Goal: Find specific page/section: Find specific page/section

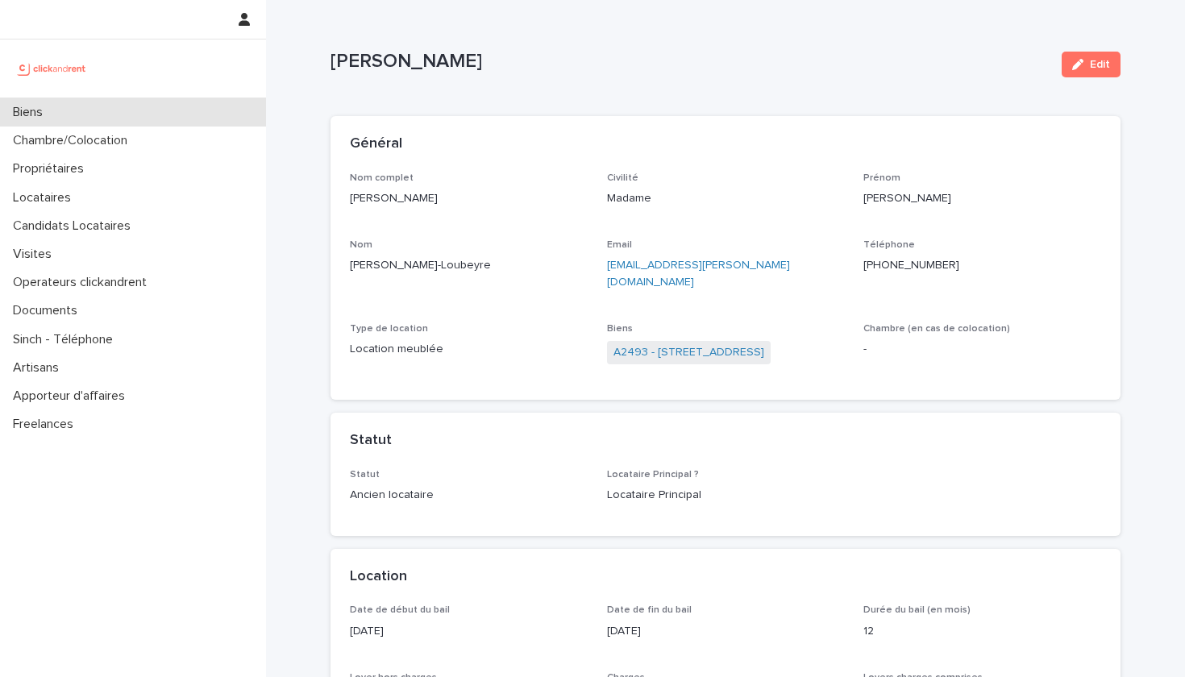
click at [123, 114] on div "Biens" at bounding box center [133, 112] width 266 height 28
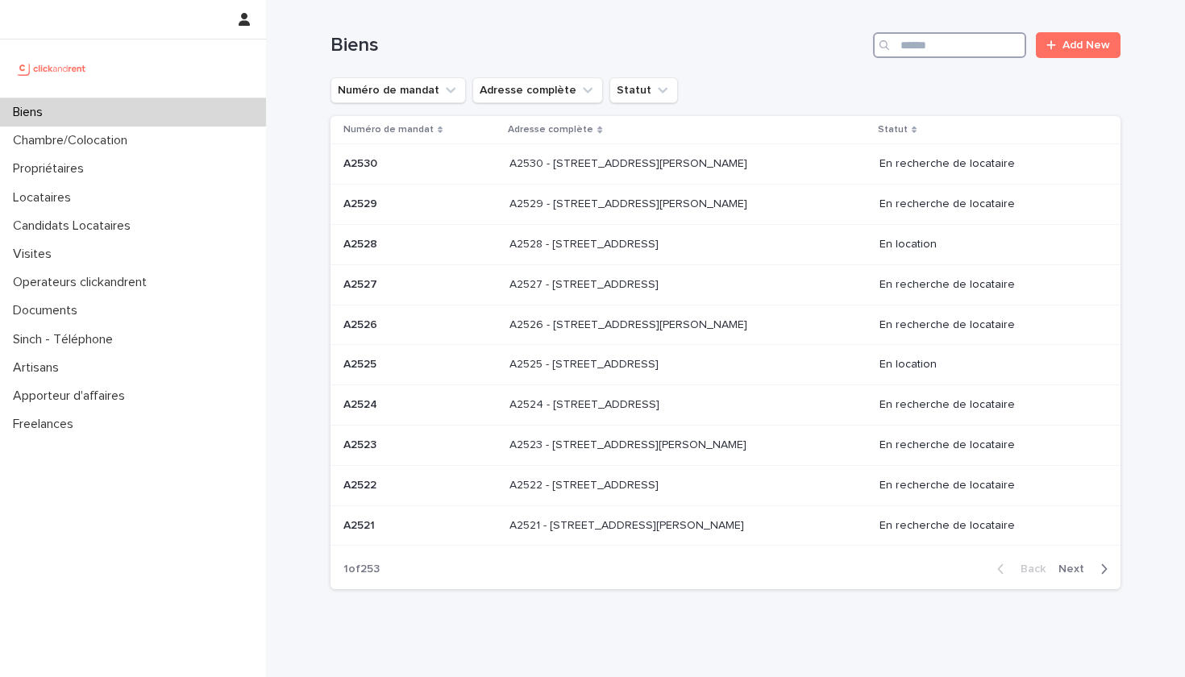
click at [951, 51] on input "Search" at bounding box center [949, 45] width 153 height 26
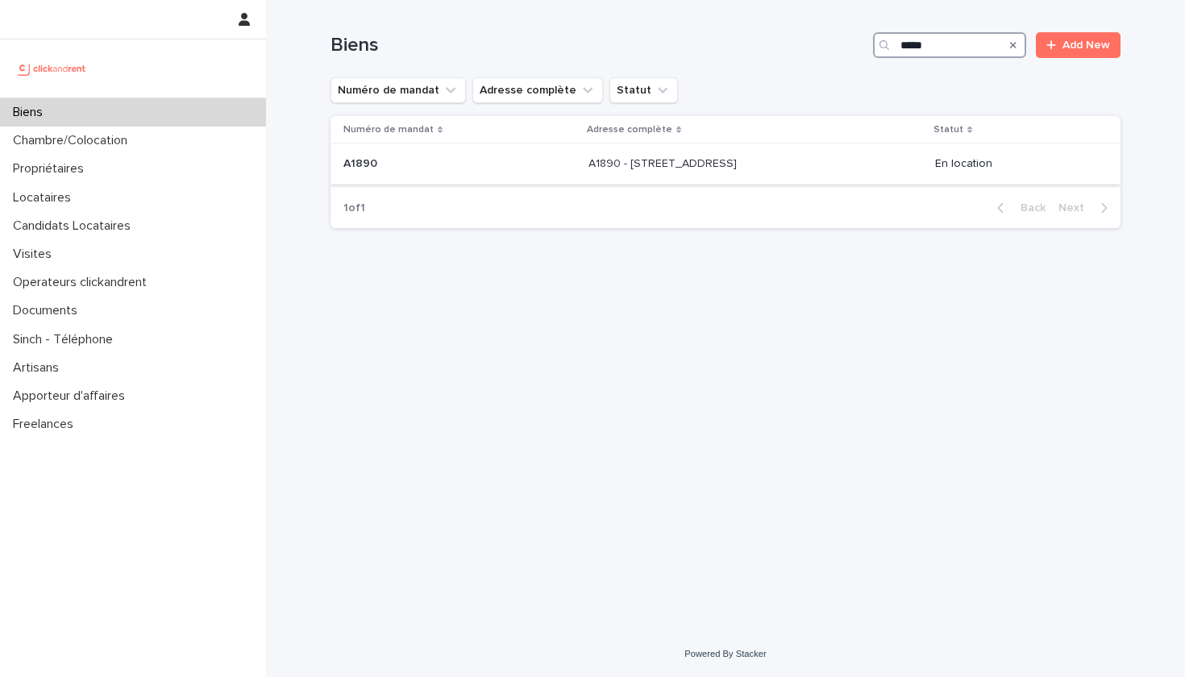
type input "*****"
click at [795, 168] on p at bounding box center [722, 164] width 268 height 14
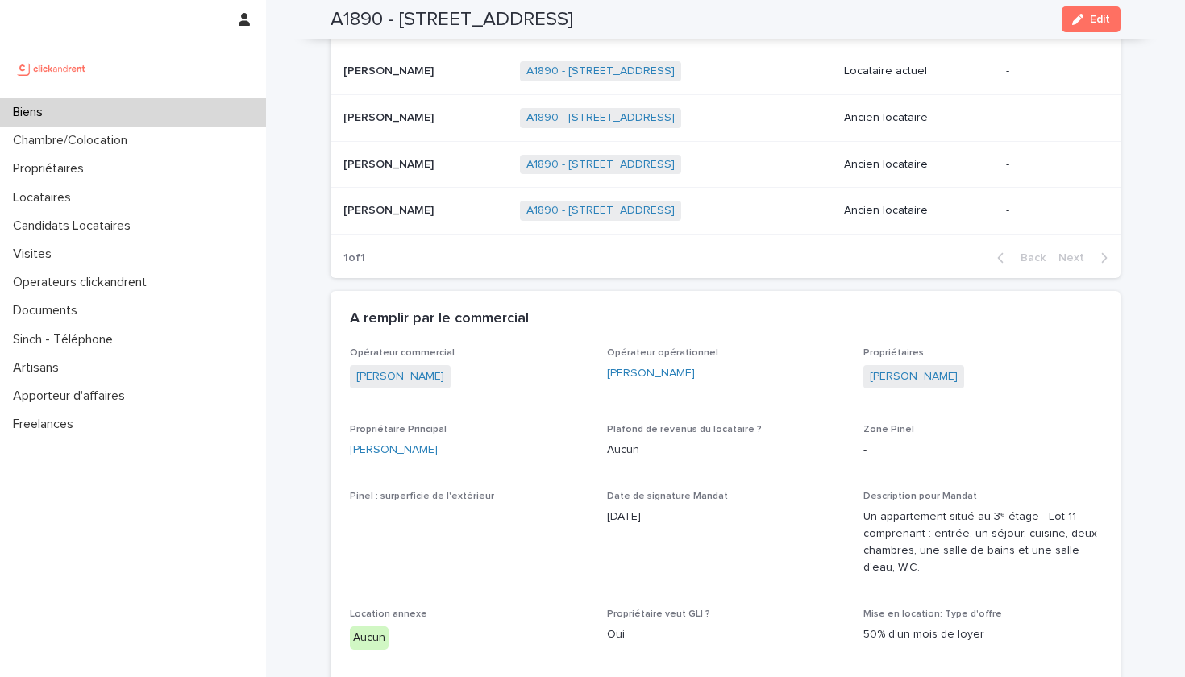
scroll to position [731, 0]
click at [238, 118] on div "Biens" at bounding box center [133, 112] width 266 height 28
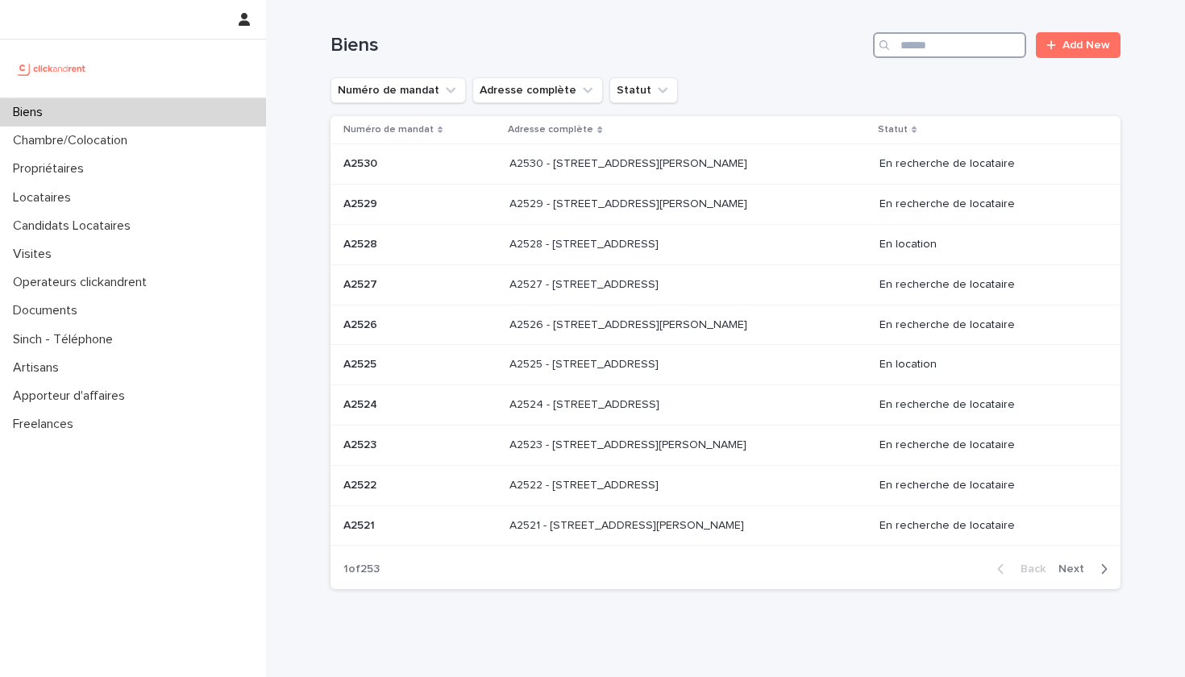
click at [942, 47] on input "Search" at bounding box center [949, 45] width 153 height 26
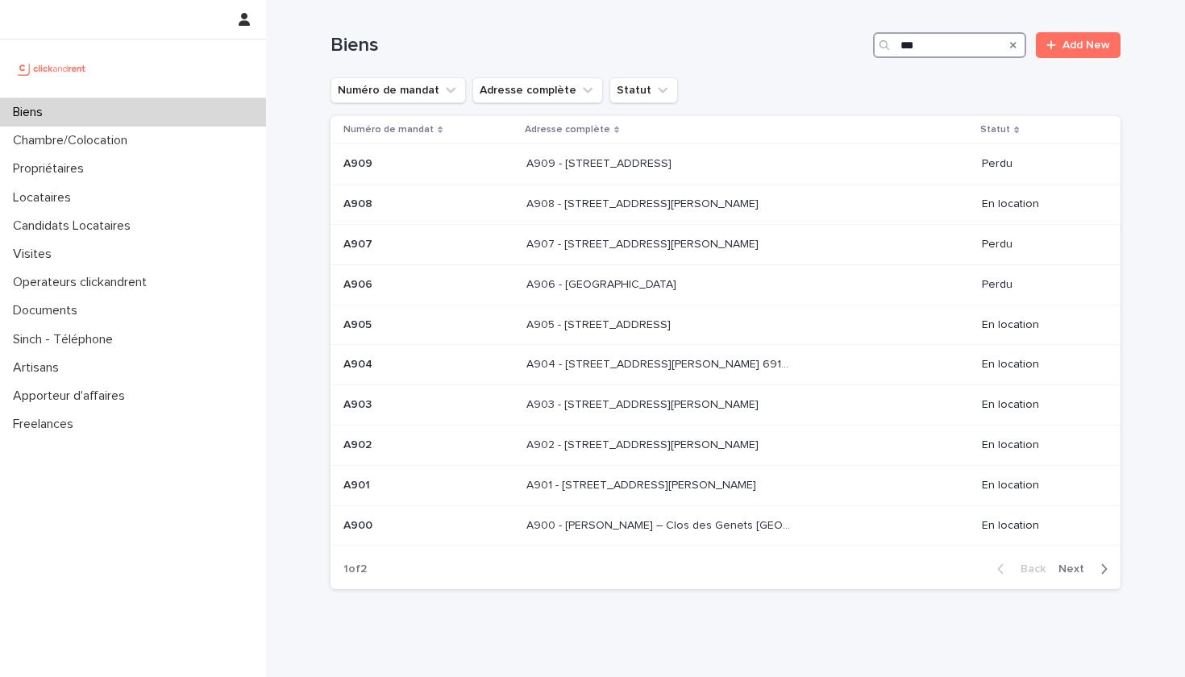
type input "***"
click at [1082, 567] on span "Next" at bounding box center [1075, 568] width 35 height 11
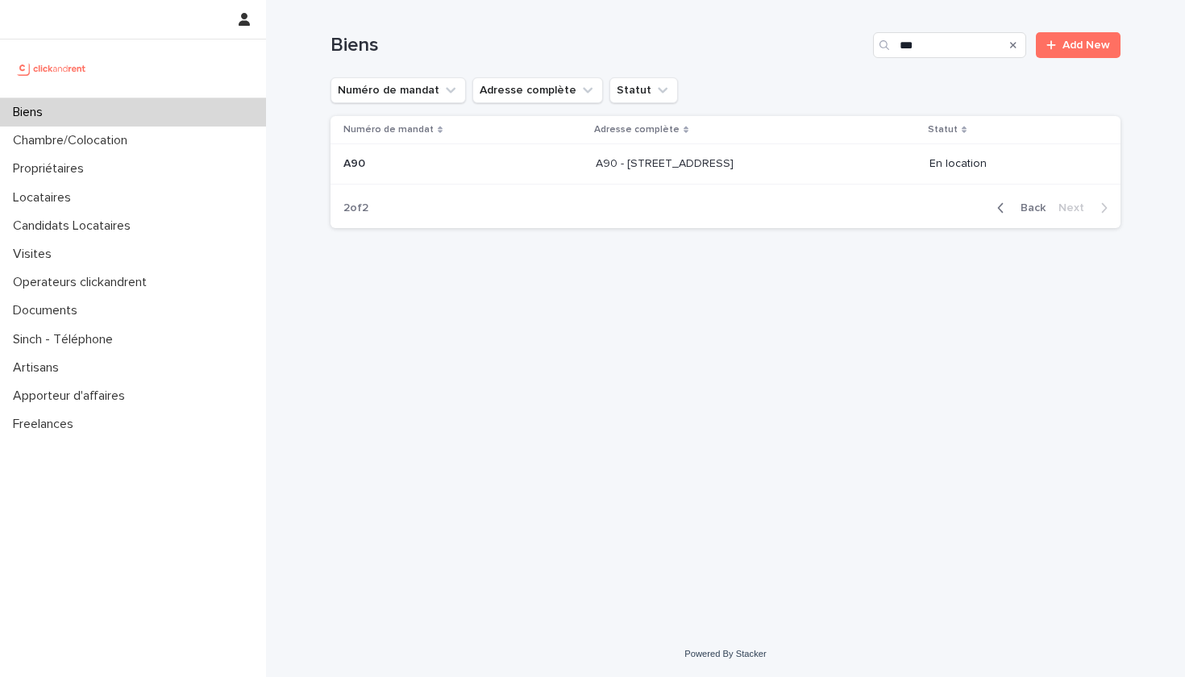
click at [916, 174] on div "A90 - [STREET_ADDRESS][GEOGRAPHIC_DATA] A90 - [STREET_ADDRESS]" at bounding box center [756, 164] width 320 height 27
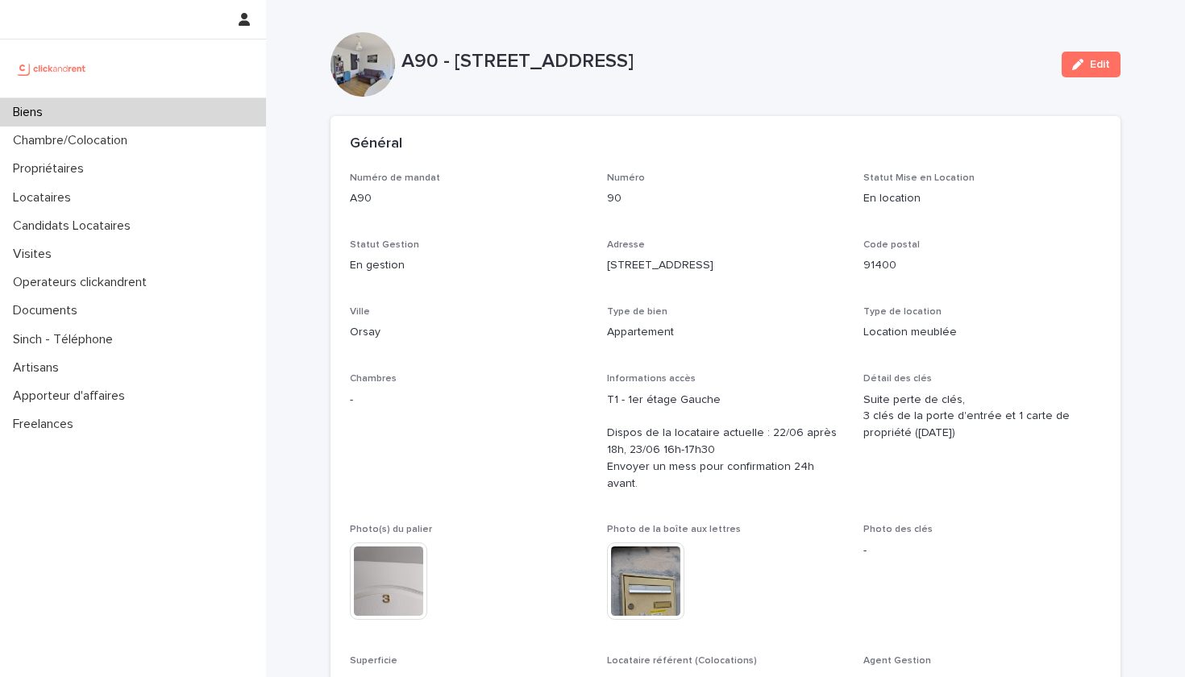
click at [341, 65] on div at bounding box center [362, 64] width 64 height 64
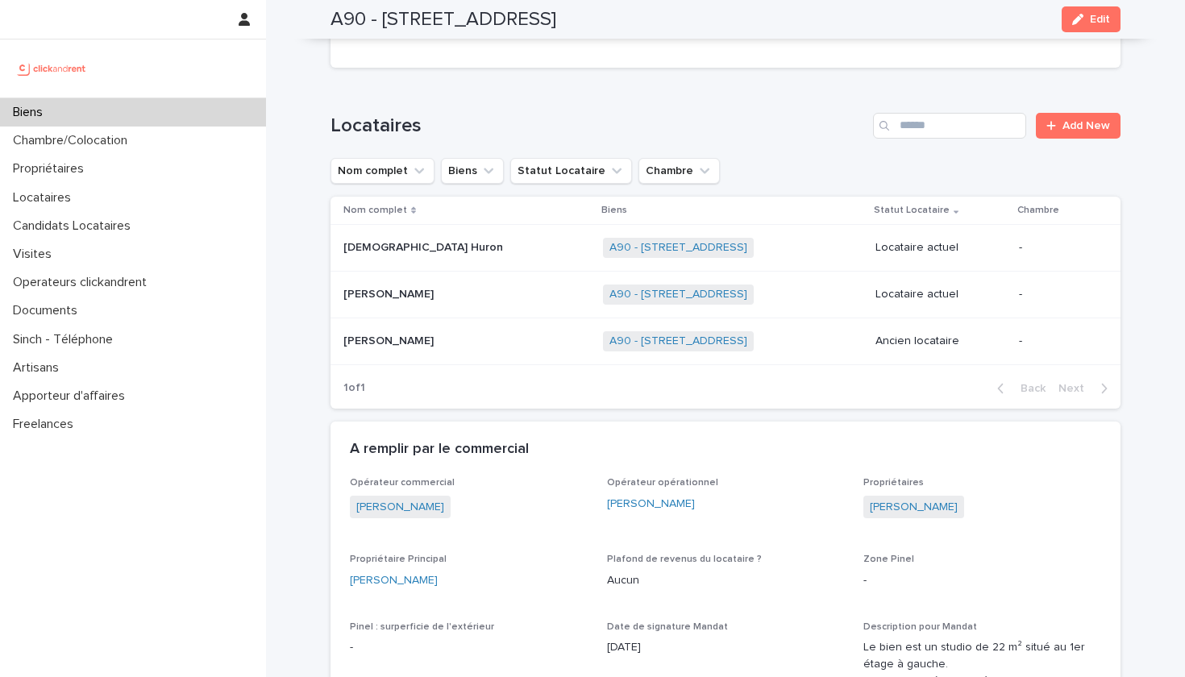
scroll to position [667, 0]
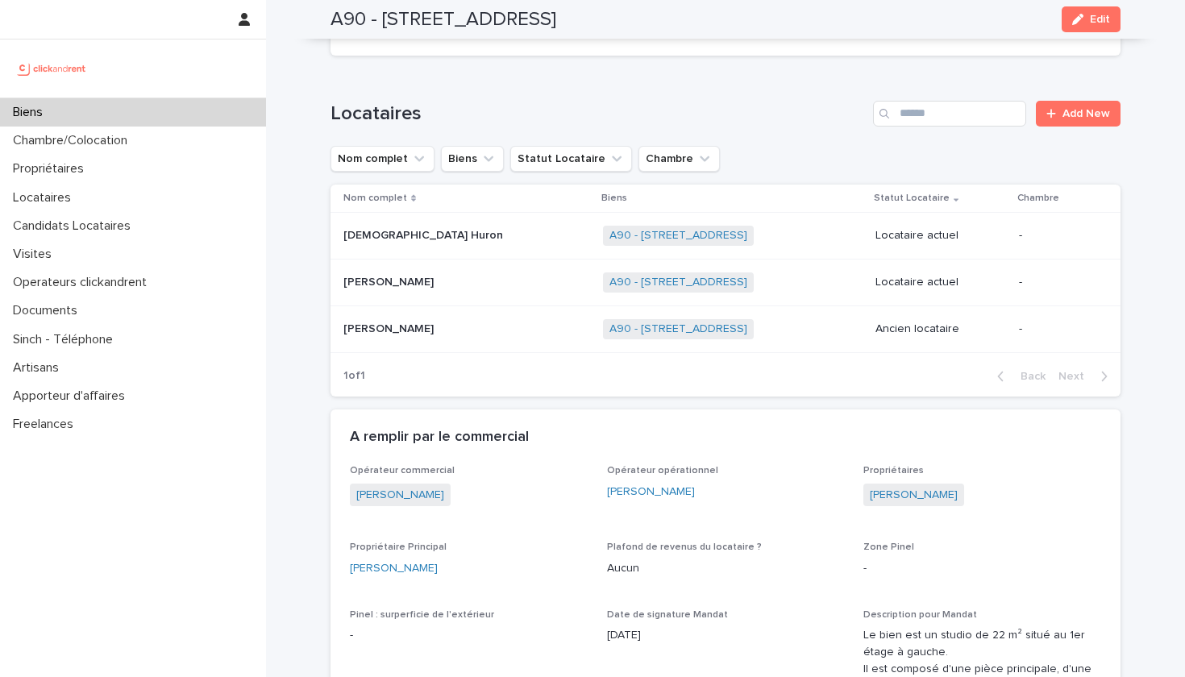
click at [410, 272] on p "[PERSON_NAME]" at bounding box center [389, 280] width 93 height 17
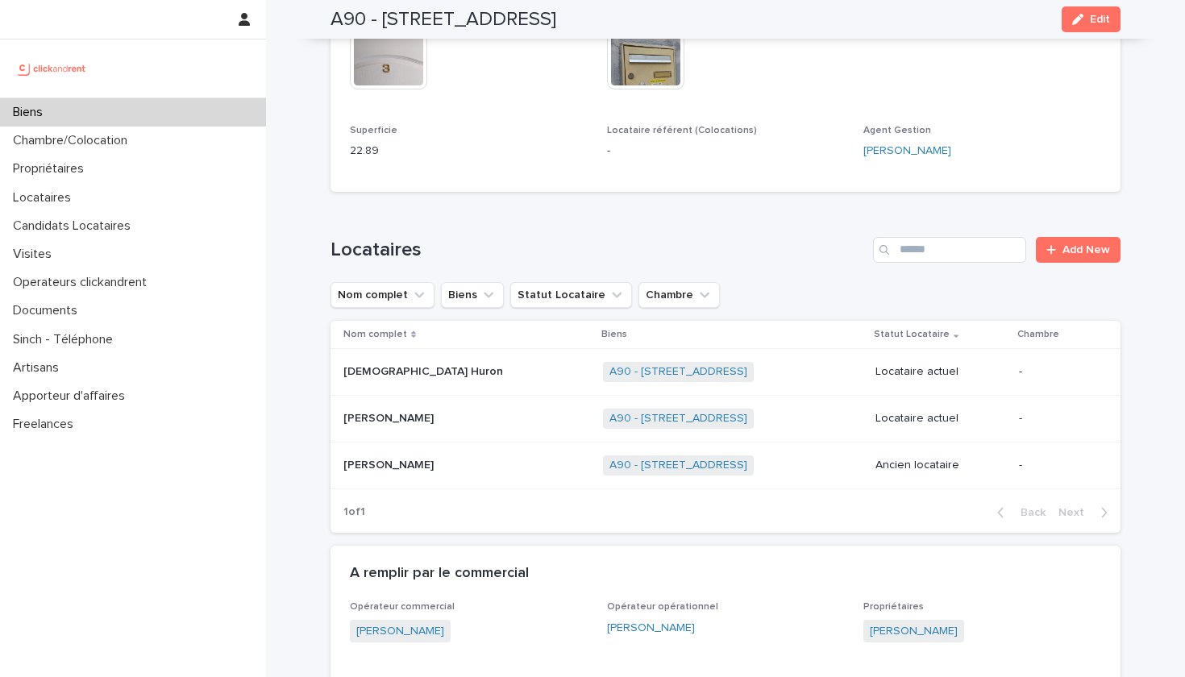
scroll to position [533, 0]
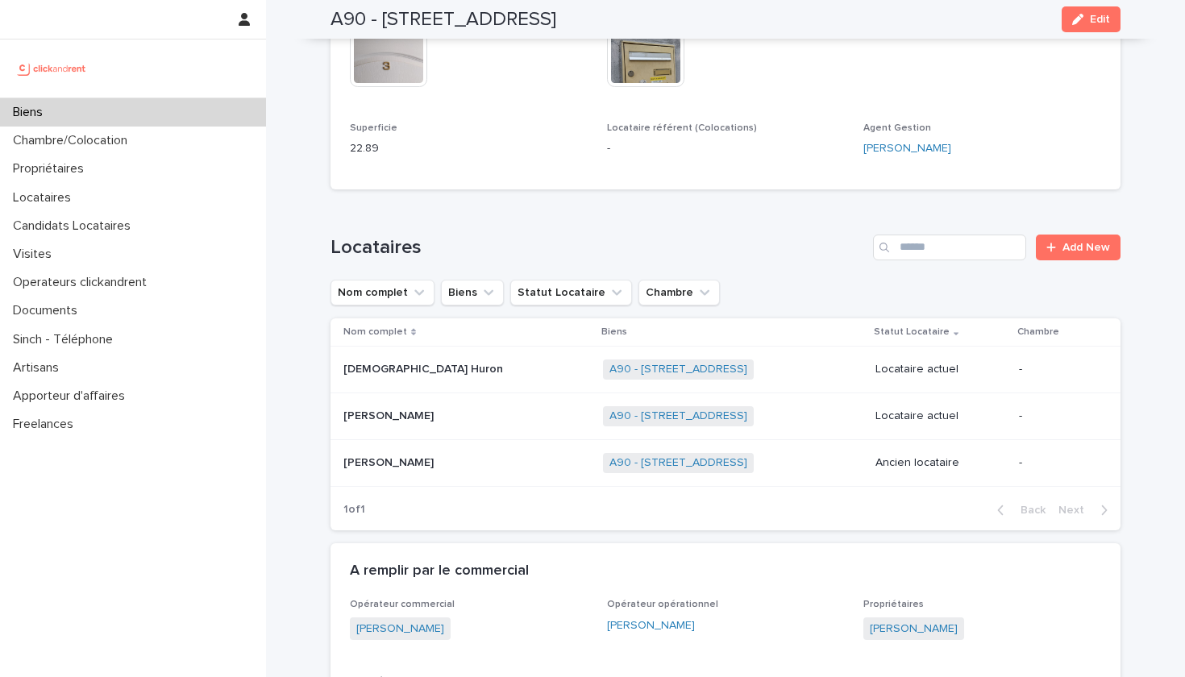
click at [425, 359] on p "[DEMOGRAPHIC_DATA] Huron" at bounding box center [424, 367] width 163 height 17
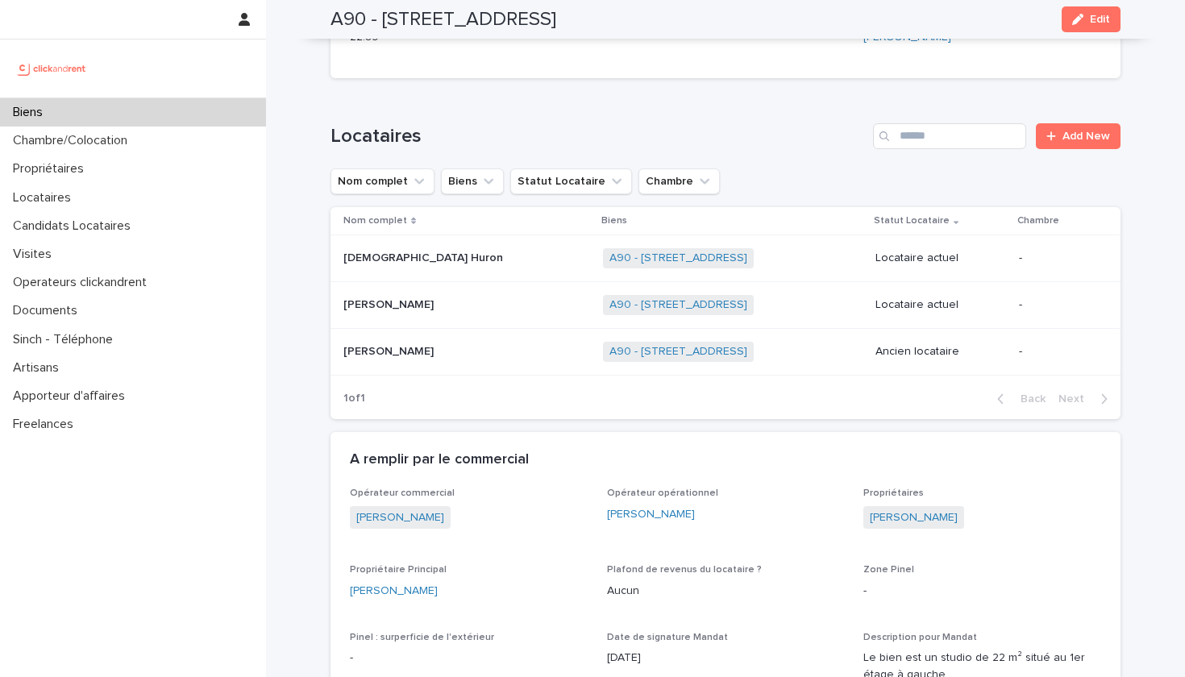
scroll to position [609, 0]
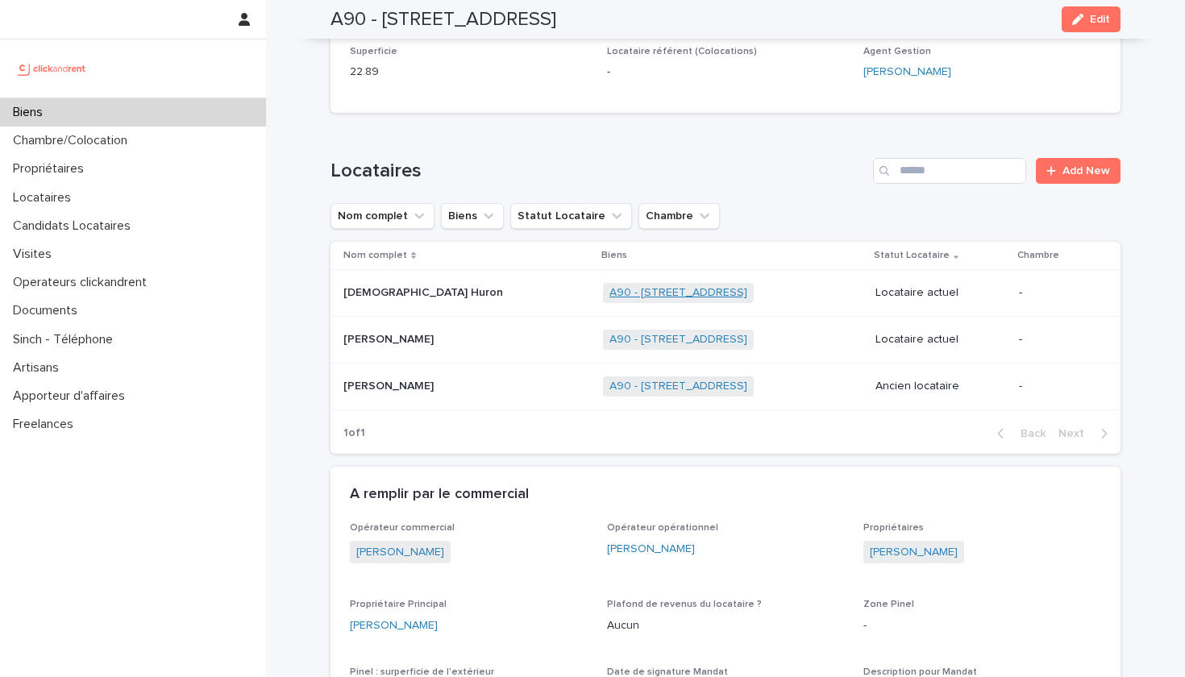
click at [609, 286] on link "A90 - [STREET_ADDRESS]" at bounding box center [678, 293] width 138 height 14
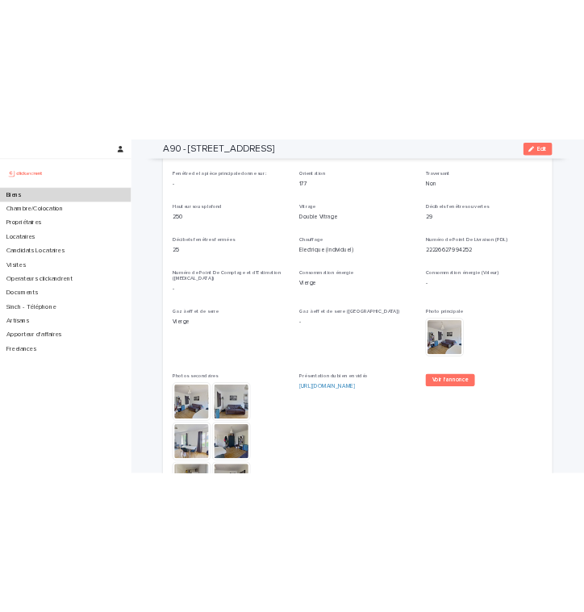
scroll to position [3857, 0]
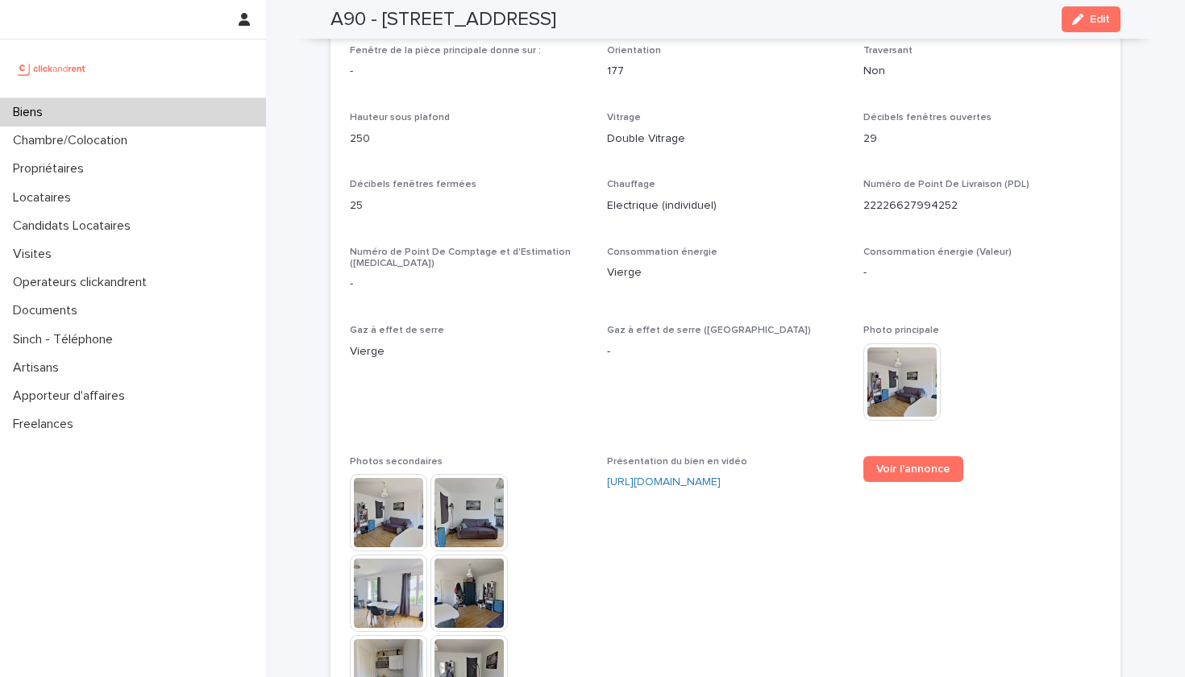
click at [378, 474] on img at bounding box center [388, 512] width 77 height 77
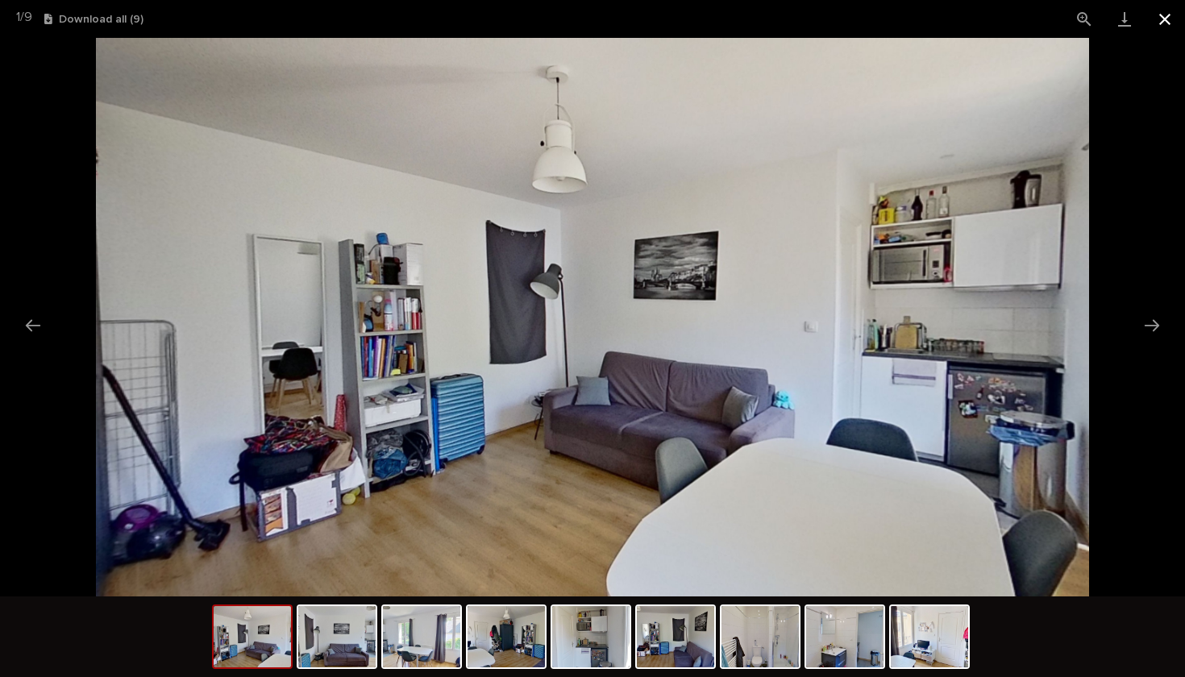
click at [1170, 19] on button "Close gallery" at bounding box center [1164, 19] width 40 height 38
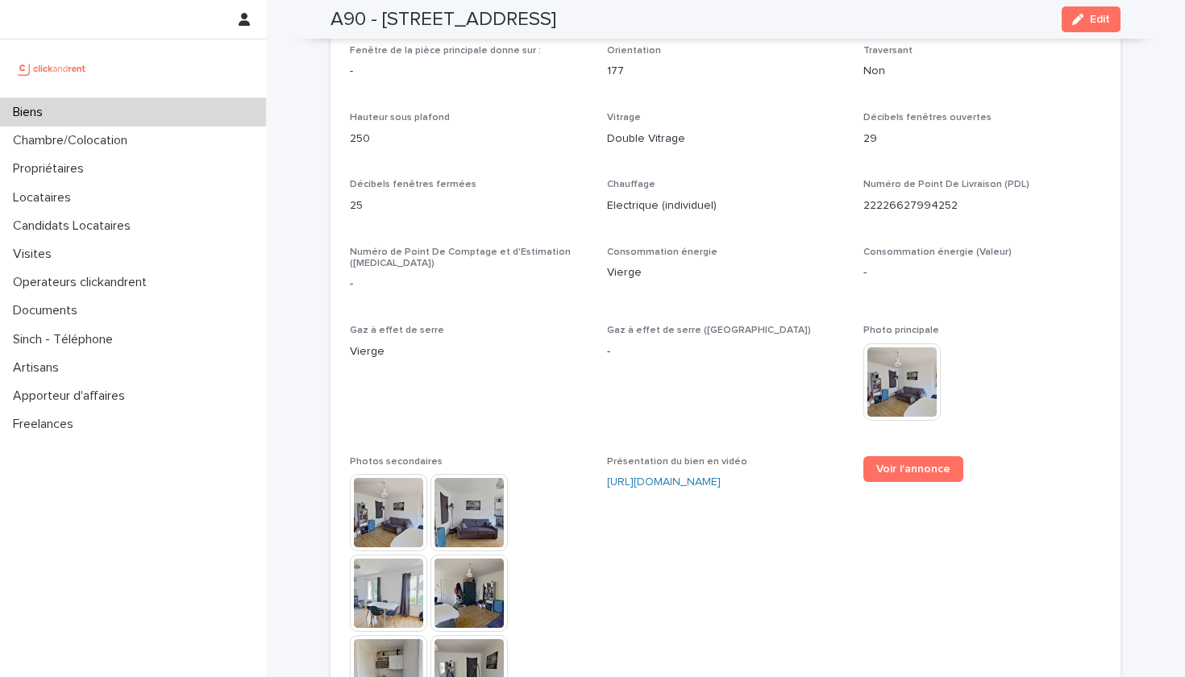
click at [394, 474] on img at bounding box center [388, 512] width 77 height 77
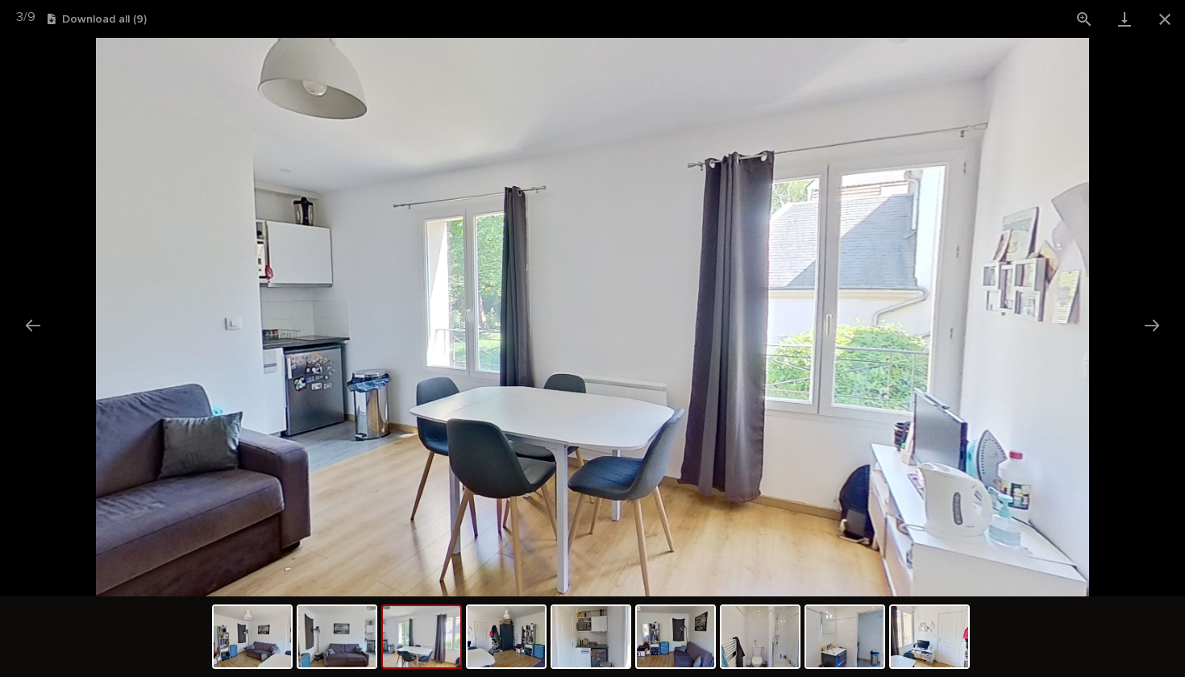
click at [434, 626] on img at bounding box center [421, 636] width 77 height 61
click at [438, 643] on img at bounding box center [421, 636] width 77 height 61
click at [508, 640] on img at bounding box center [505, 636] width 77 height 61
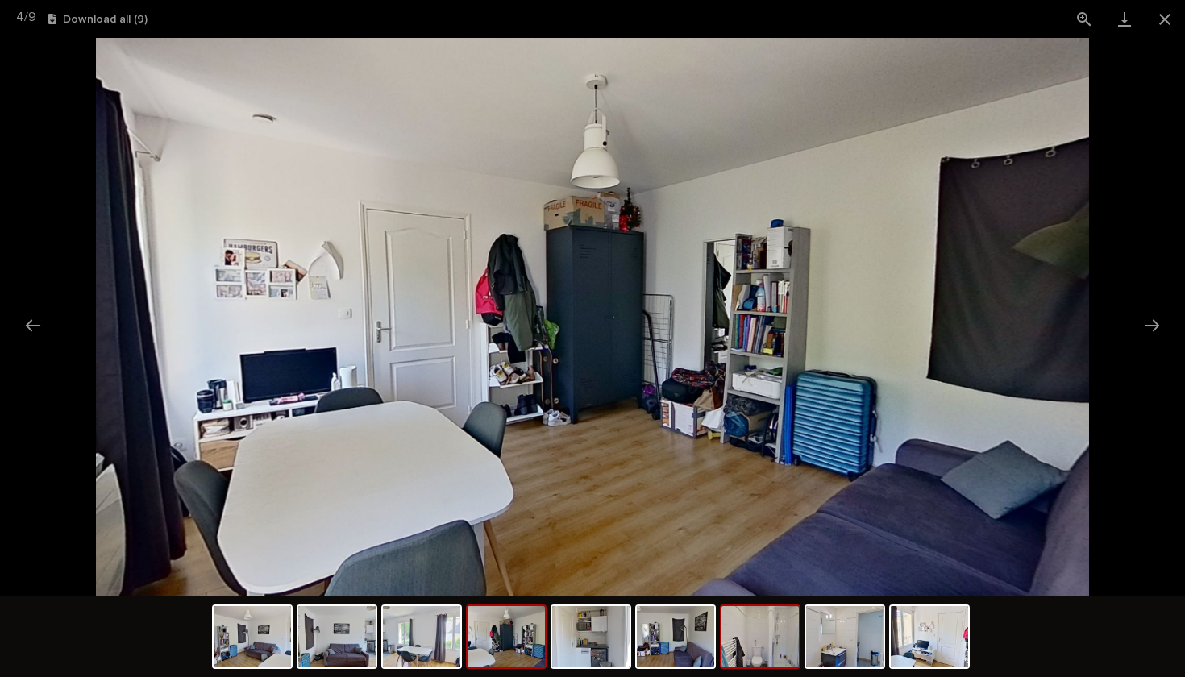
click at [751, 644] on img at bounding box center [759, 636] width 77 height 61
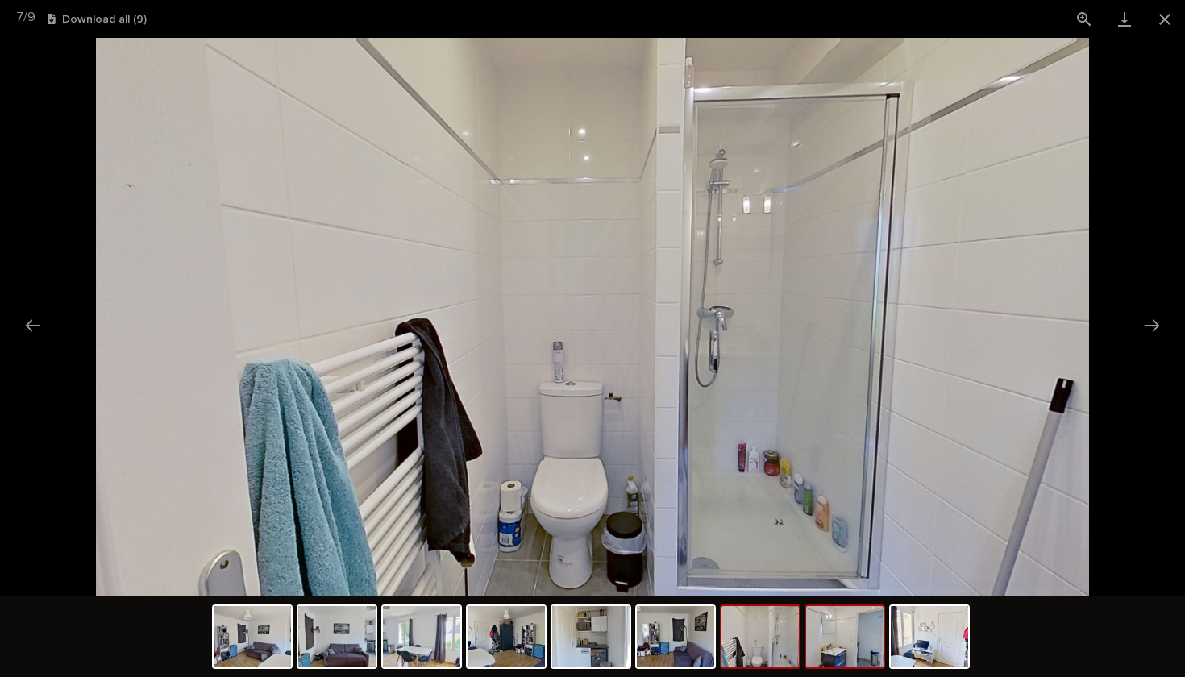
click at [839, 665] on img at bounding box center [844, 636] width 77 height 61
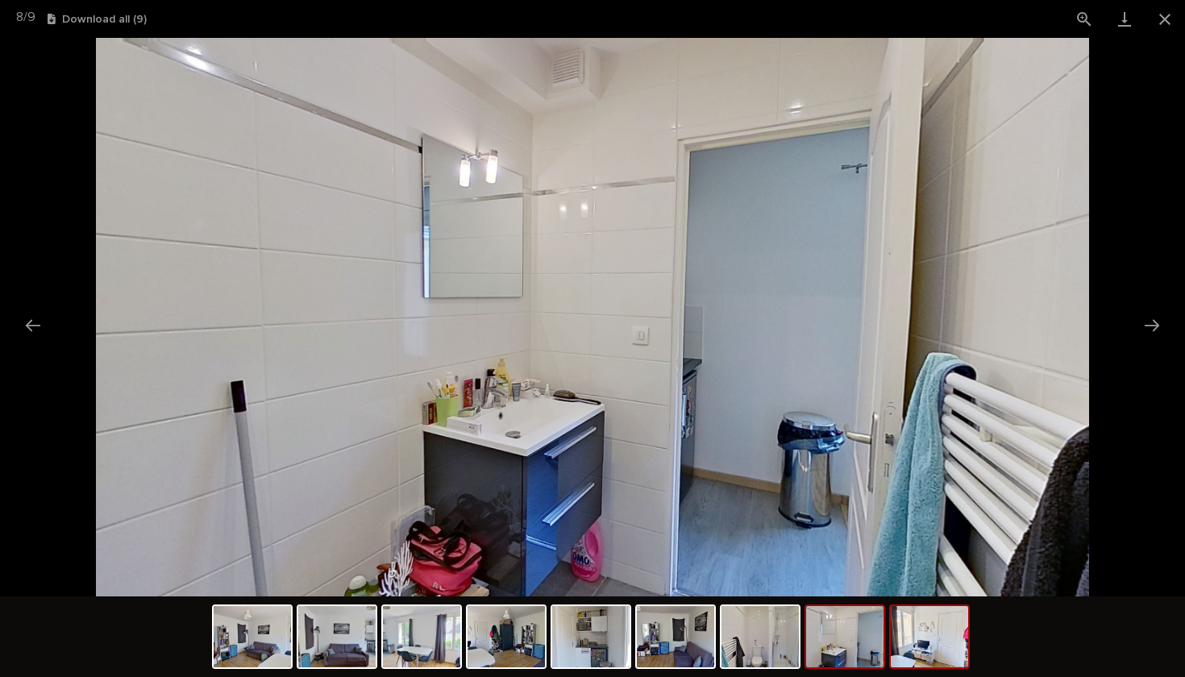
click at [930, 652] on img at bounding box center [929, 636] width 77 height 61
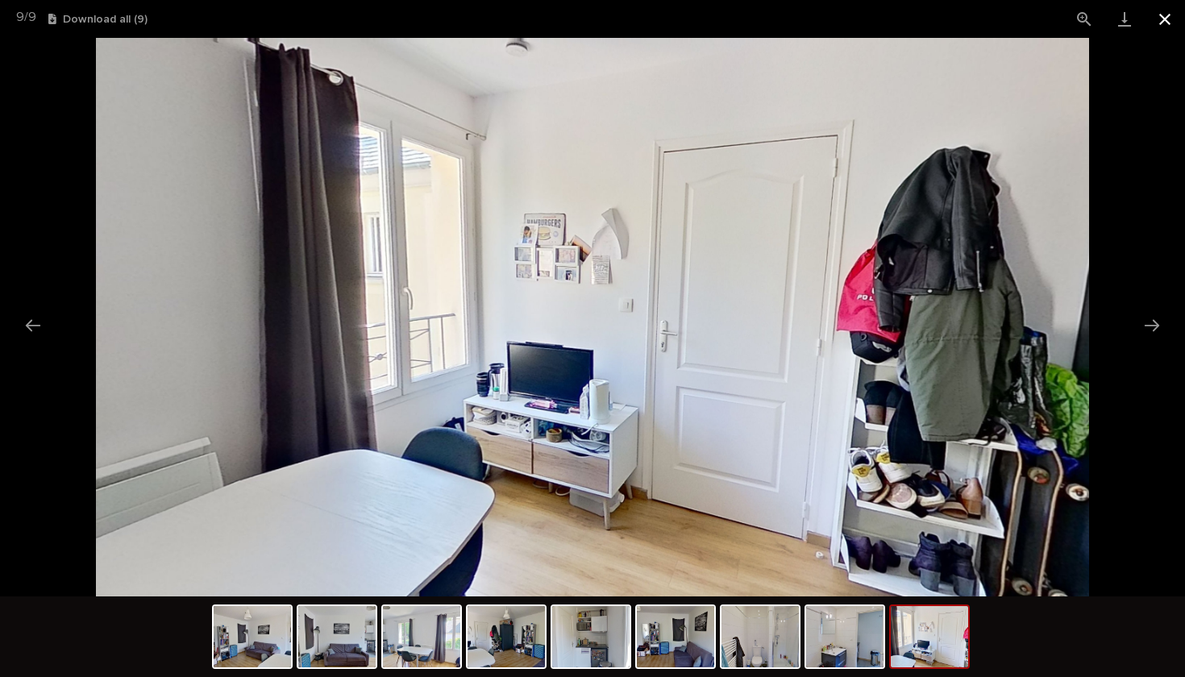
click at [1164, 15] on button "Close gallery" at bounding box center [1164, 19] width 40 height 38
